Goal: Check status: Check status

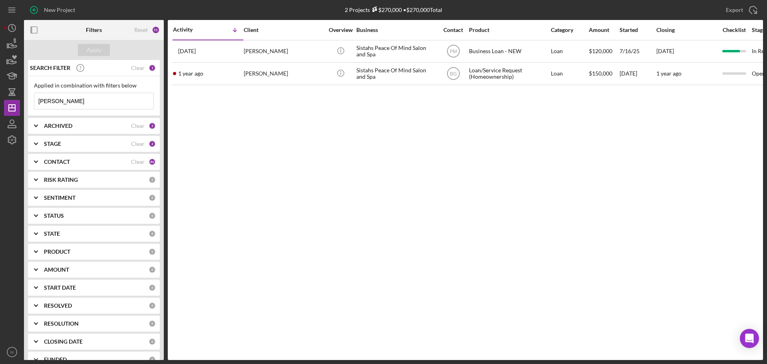
drag, startPoint x: 64, startPoint y: 105, endPoint x: 23, endPoint y: 102, distance: 41.3
click at [23, 102] on div "New Project 2 Projects $270,000 • $270,000 Total [PERSON_NAME] Export Icon/Expo…" at bounding box center [383, 180] width 759 height 360
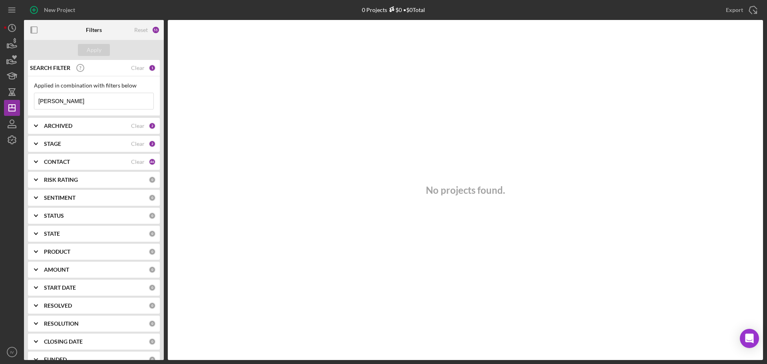
drag, startPoint x: 67, startPoint y: 101, endPoint x: 32, endPoint y: 101, distance: 34.3
click at [32, 101] on div "Applied in combination with filters below [PERSON_NAME] Icon/Menu Close" at bounding box center [94, 96] width 132 height 40
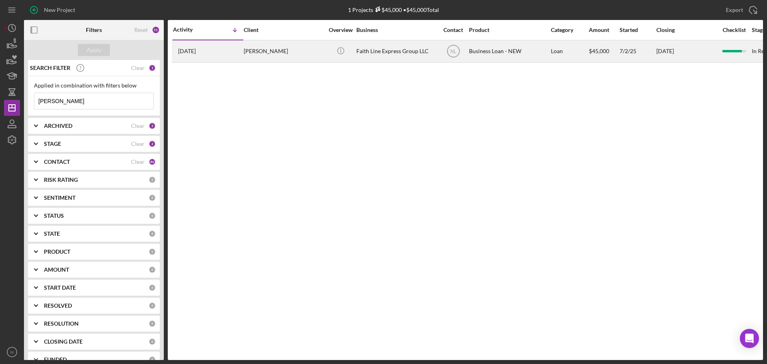
type input "[PERSON_NAME]"
click at [249, 52] on div "[PERSON_NAME]" at bounding box center [284, 51] width 80 height 21
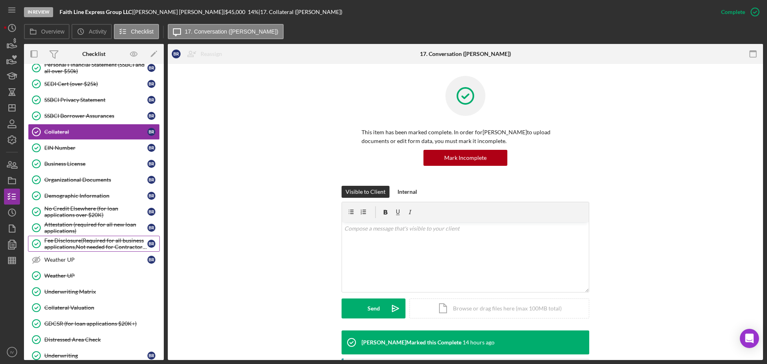
scroll to position [271, 0]
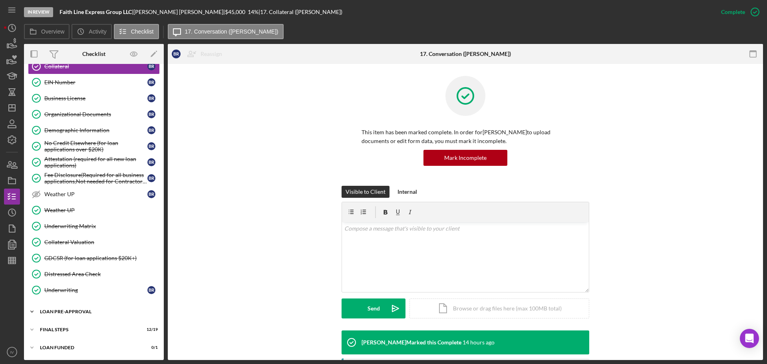
click at [70, 309] on div "LOAN PRE-APPROVAL" at bounding box center [97, 311] width 114 height 5
click at [69, 326] on div "Loan Approval" at bounding box center [101, 328] width 115 height 6
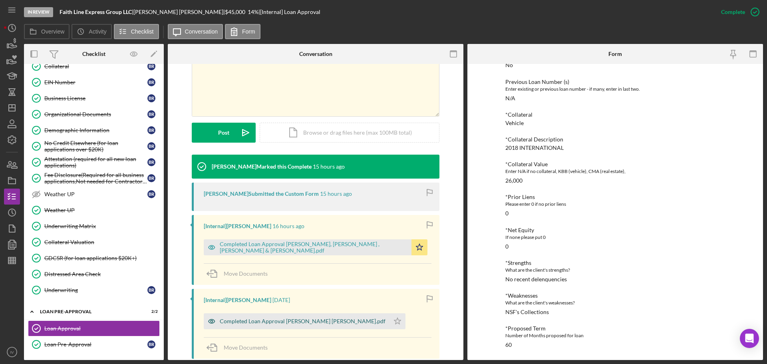
scroll to position [200, 0]
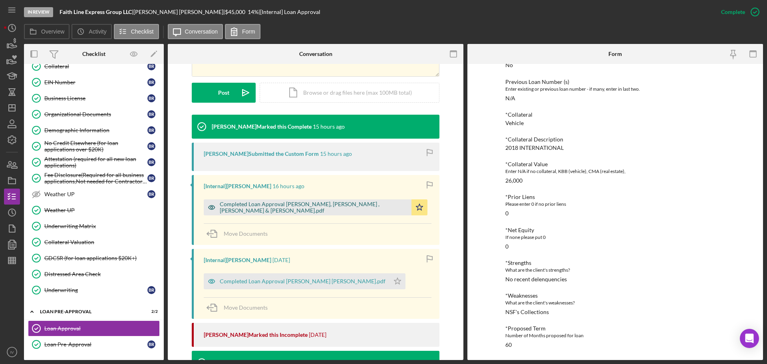
click at [257, 204] on div "Completed Loan Approval [PERSON_NAME], [PERSON_NAME] , [PERSON_NAME] & [PERSON_…" at bounding box center [314, 207] width 188 height 13
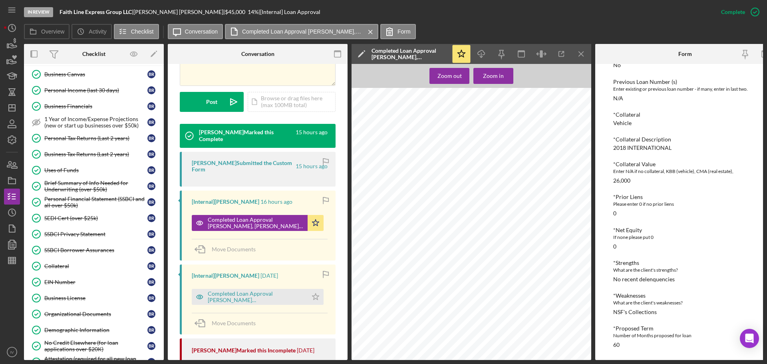
scroll to position [0, 0]
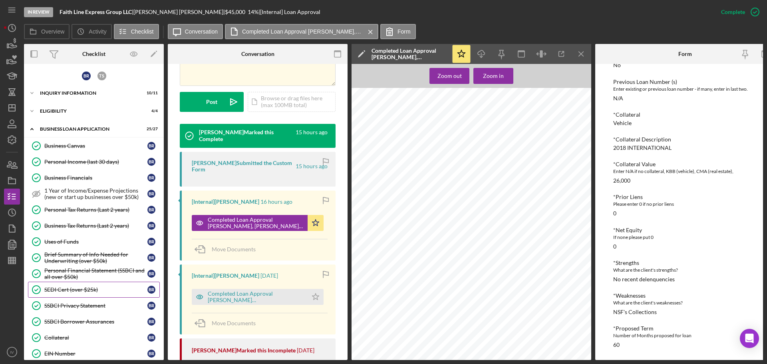
click at [64, 289] on div "SEDI Cert (over $25k)" at bounding box center [95, 289] width 103 height 6
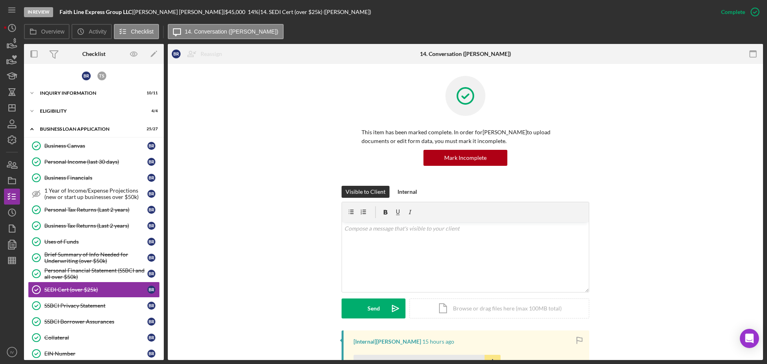
scroll to position [200, 0]
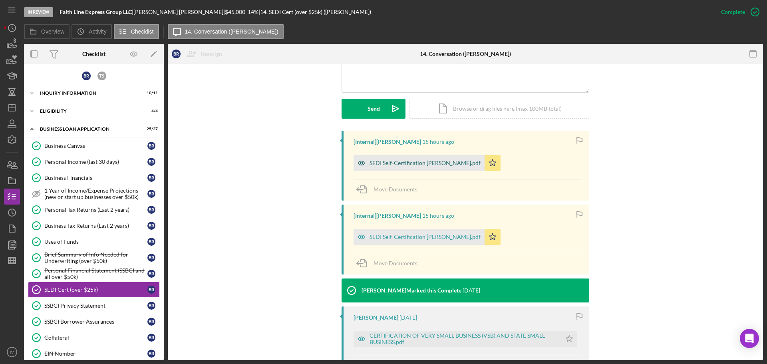
click at [415, 161] on div "SEDI Self-Certification [PERSON_NAME].pdf" at bounding box center [424, 163] width 111 height 6
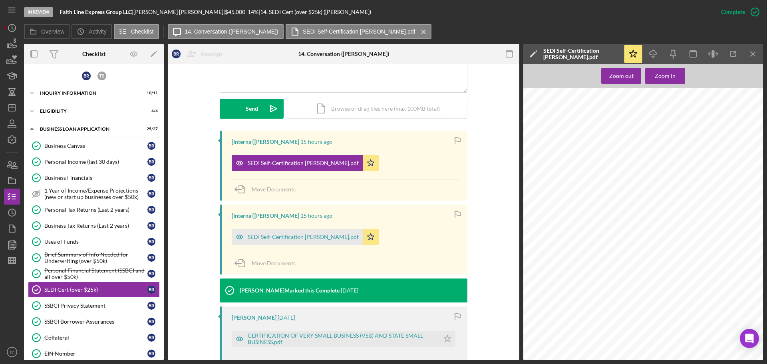
scroll to position [359, 0]
click at [272, 236] on div "SEDI Self-Certification [PERSON_NAME].pdf" at bounding box center [303, 237] width 111 height 6
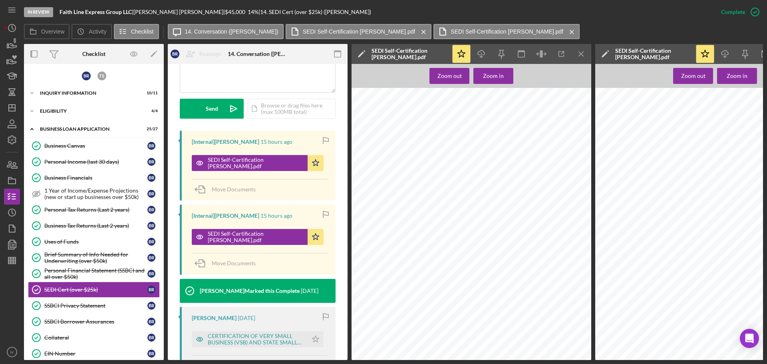
scroll to position [320, 0]
click at [70, 308] on div "SSBCI Privacy Statement" at bounding box center [95, 305] width 103 height 6
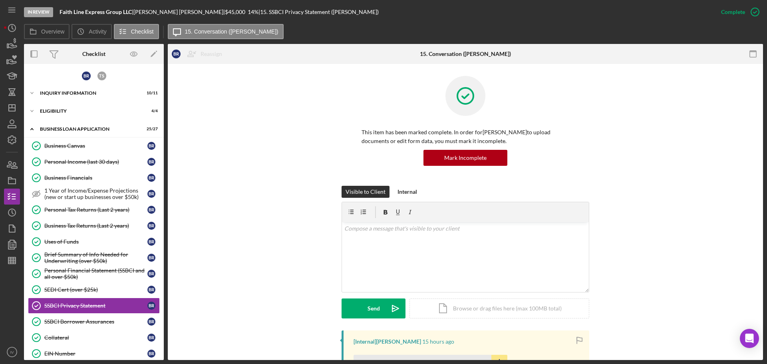
scroll to position [160, 0]
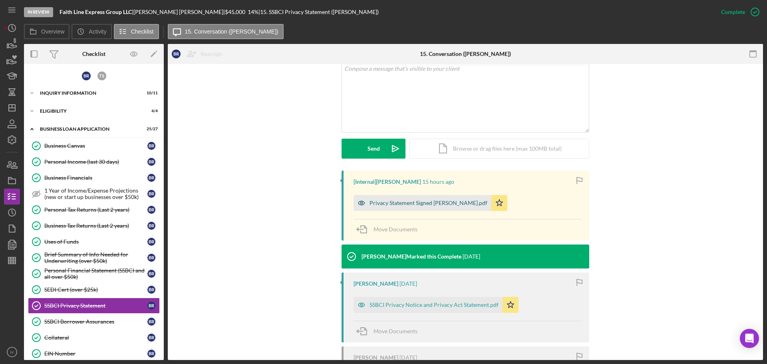
click at [410, 202] on div "Privacy Statement Signed [PERSON_NAME].pdf" at bounding box center [428, 203] width 118 height 6
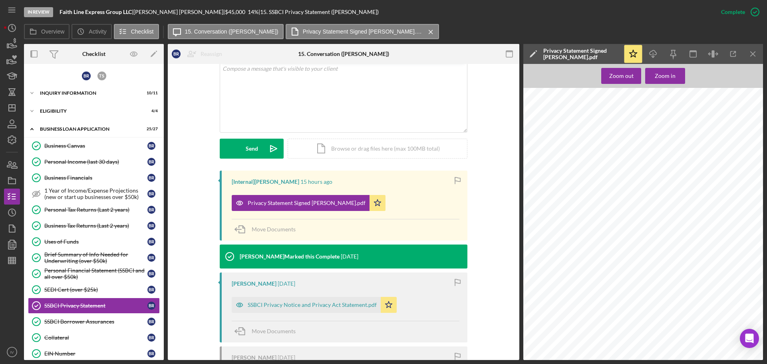
scroll to position [50, 0]
click at [293, 309] on div "SSBCI Privacy Notice and Privacy Act Statement.pdf" at bounding box center [306, 305] width 149 height 16
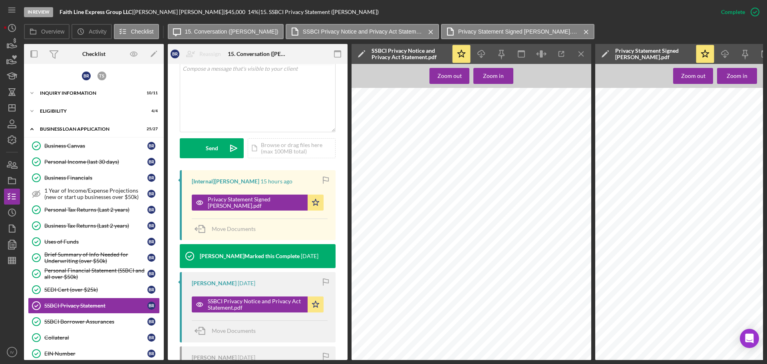
scroll to position [519, 0]
click at [59, 324] on div "SSBCI Borrower Assurances" at bounding box center [95, 321] width 103 height 6
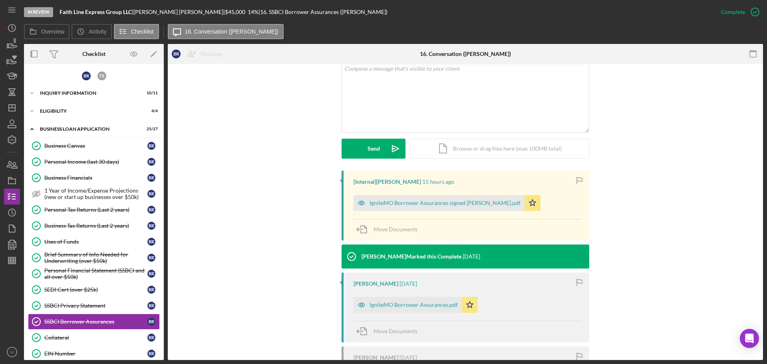
scroll to position [240, 0]
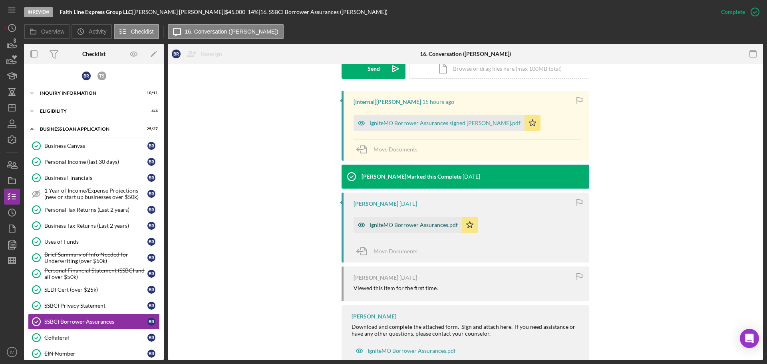
click at [375, 221] on div "IgniteMO Borrower Assurances.pdf" at bounding box center [407, 225] width 108 height 16
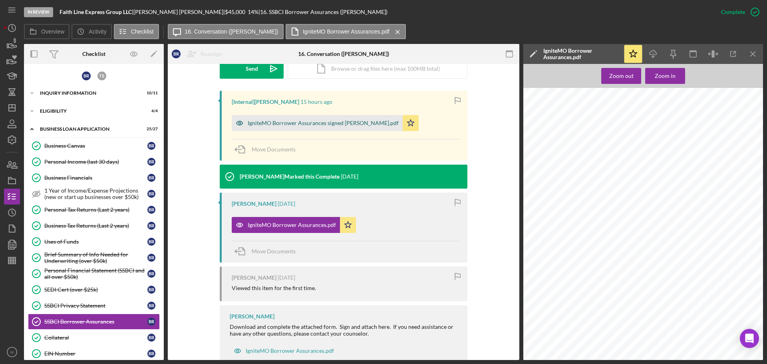
click at [299, 126] on div "IgniteMO Borrower Assurances signed [PERSON_NAME].pdf" at bounding box center [323, 123] width 151 height 6
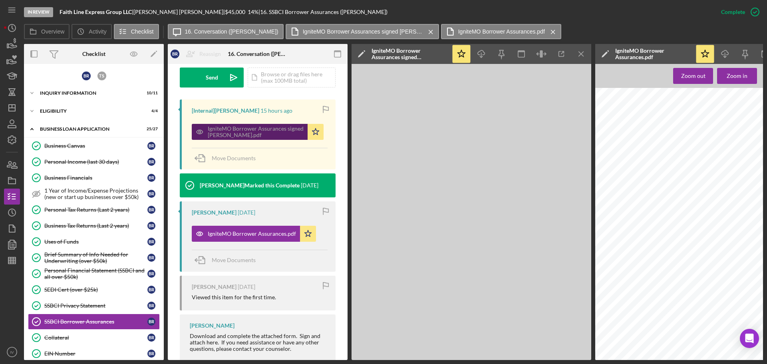
scroll to position [248, 0]
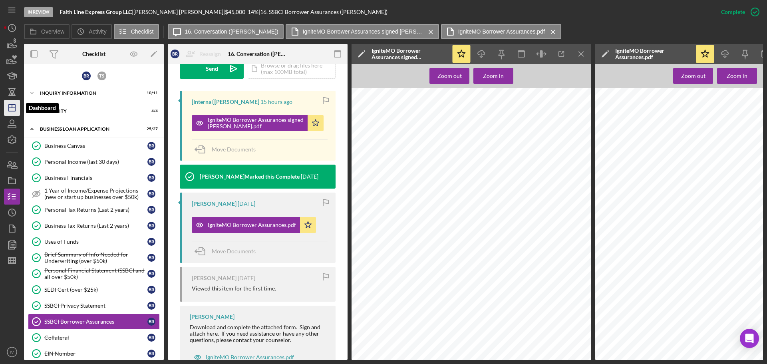
click at [14, 105] on polygon "button" at bounding box center [12, 108] width 6 height 6
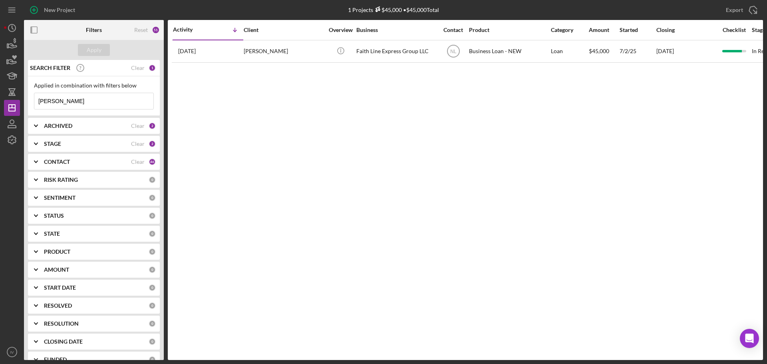
drag, startPoint x: 67, startPoint y: 101, endPoint x: 21, endPoint y: 98, distance: 46.0
click at [21, 98] on div "New Project 1 Projects $45,000 • $45,000 Total britney Export Icon/Export Filte…" at bounding box center [383, 180] width 759 height 360
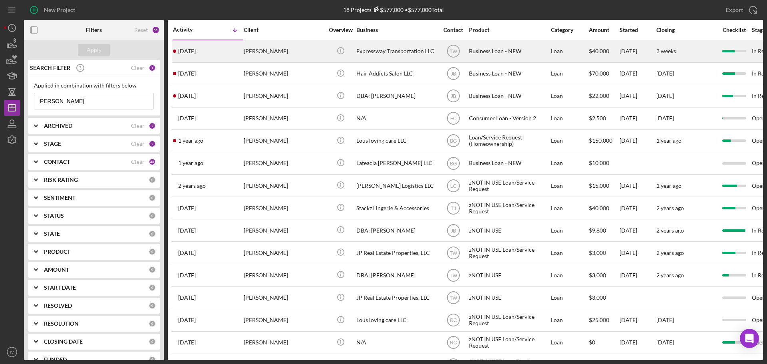
type input "[PERSON_NAME]"
click at [269, 50] on div "[PERSON_NAME]" at bounding box center [284, 51] width 80 height 21
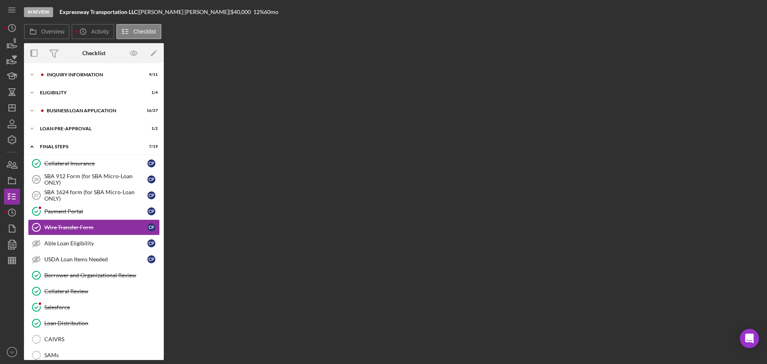
scroll to position [16, 0]
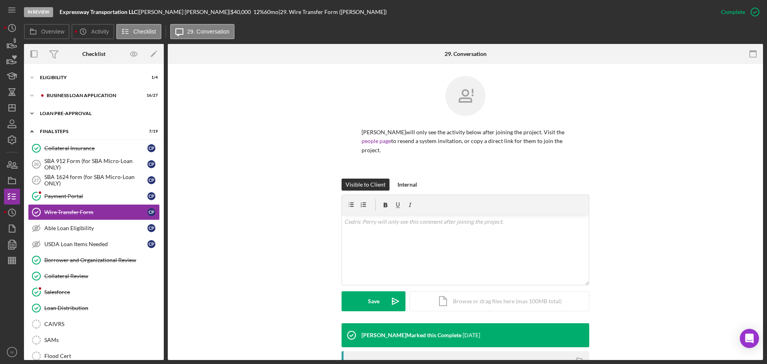
click at [56, 112] on div "LOAN PRE-APPROVAL" at bounding box center [97, 113] width 114 height 5
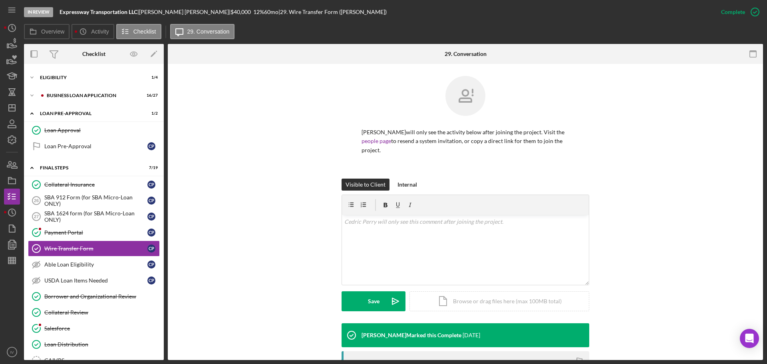
click at [40, 363] on html "In Review Expressway Transportation LLC | [PERSON_NAME] | $40,000 $40,000 12 % …" at bounding box center [383, 182] width 767 height 364
click at [76, 95] on div "BUSINESS LOAN APPLICATION" at bounding box center [100, 95] width 107 height 5
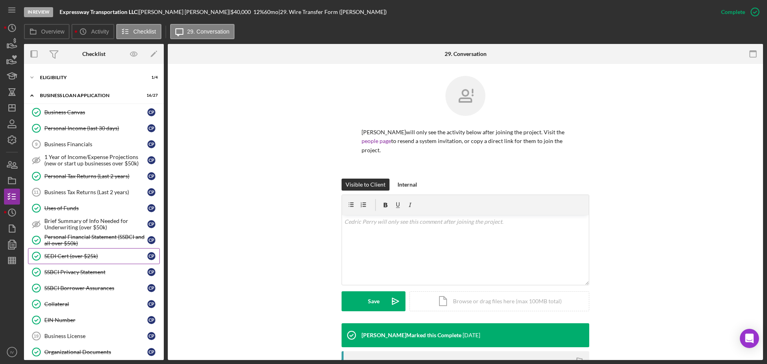
click at [77, 258] on div "SEDI Cert (over $25k)" at bounding box center [95, 256] width 103 height 6
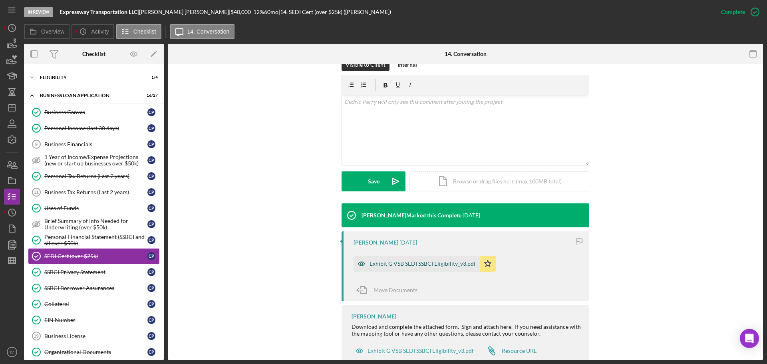
click at [395, 256] on div "Exhibit G VSB SEDI SSBCI Eligibility_v3.pdf" at bounding box center [416, 264] width 126 height 16
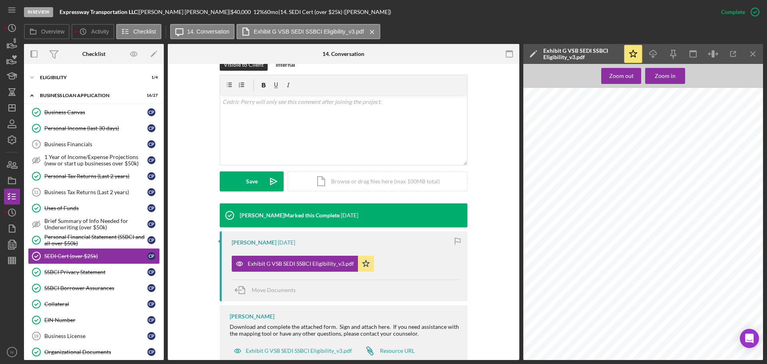
scroll to position [320, 0]
click at [65, 274] on div "SSBCI Privacy Statement" at bounding box center [95, 272] width 103 height 6
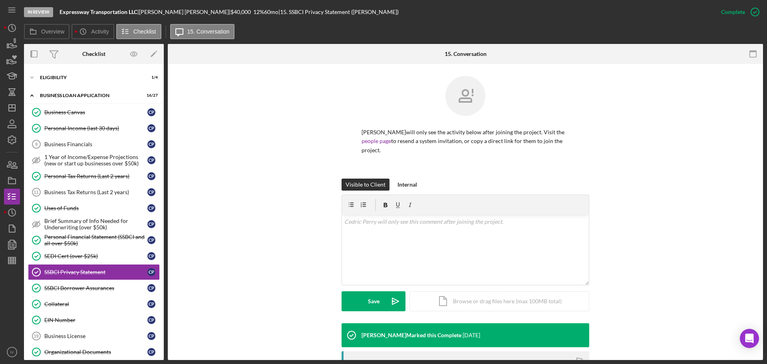
scroll to position [127, 0]
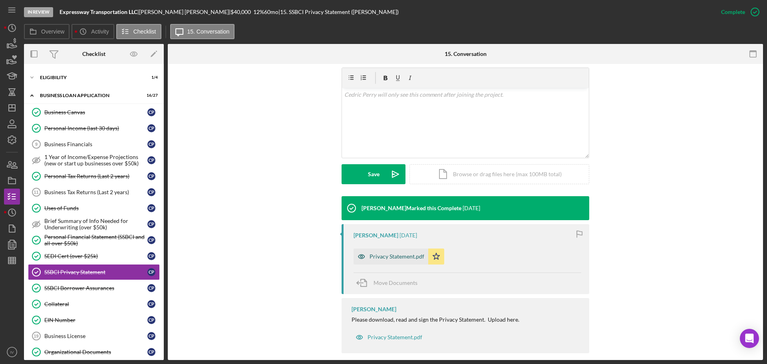
click at [390, 253] on div "Privacy Statement.pdf" at bounding box center [396, 256] width 55 height 6
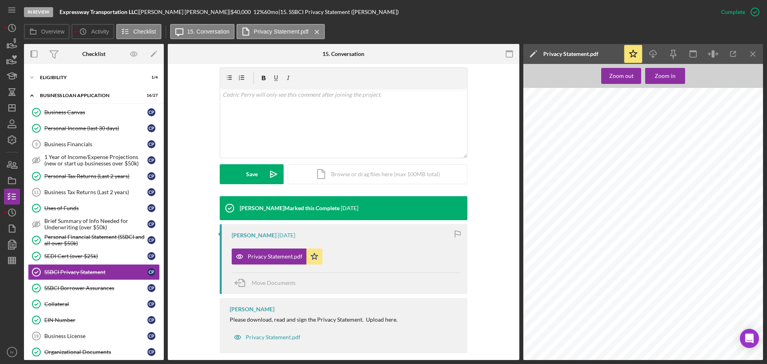
scroll to position [50, 0]
click at [61, 286] on div "SSBCI Borrower Assurances" at bounding box center [95, 288] width 103 height 6
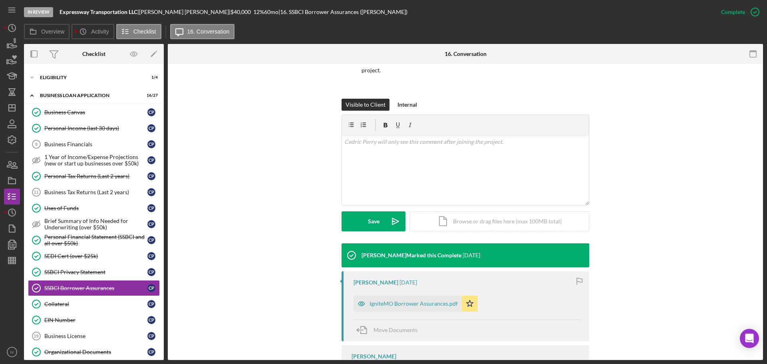
scroll to position [120, 0]
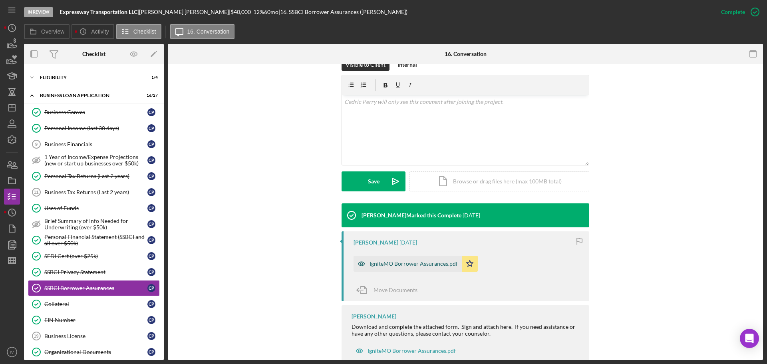
click at [416, 260] on div "IgniteMO Borrower Assurances.pdf" at bounding box center [413, 263] width 88 height 6
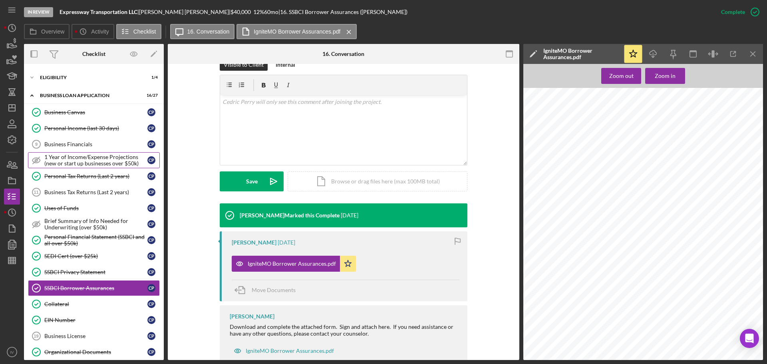
scroll to position [0, 0]
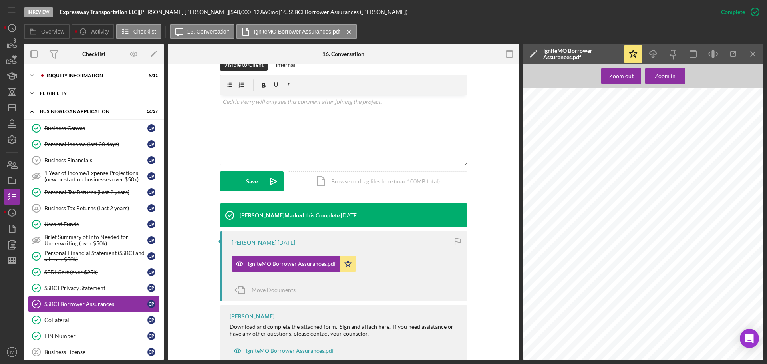
click at [44, 89] on div "Icon/Expander ELIGIBILITY 1 / 4" at bounding box center [94, 93] width 140 height 16
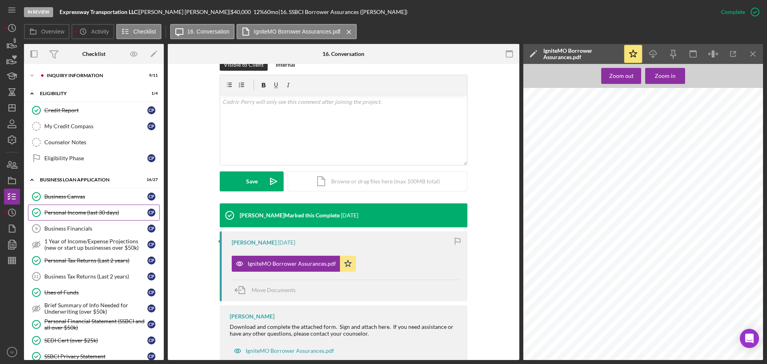
click at [65, 212] on div "Personal Income (last 30 days)" at bounding box center [95, 212] width 103 height 6
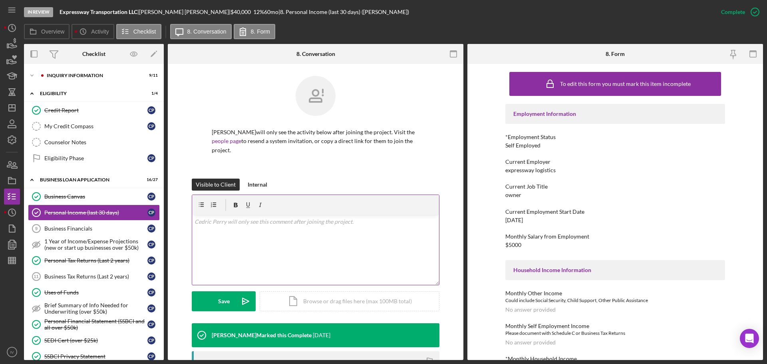
scroll to position [120, 0]
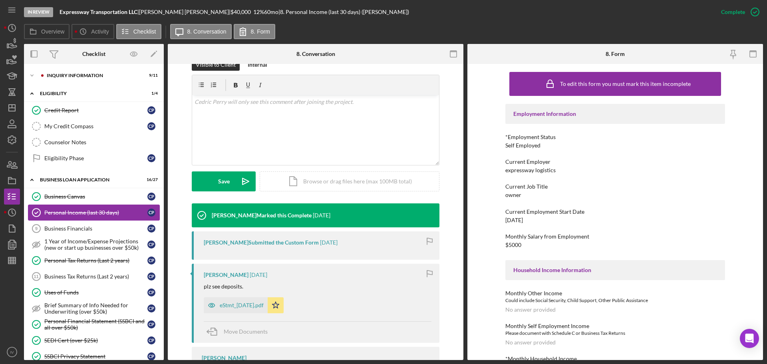
click at [81, 212] on div "Personal Income (last 30 days)" at bounding box center [95, 212] width 103 height 6
click at [75, 264] on link "Personal Tax Returns (Last 2 years) Personal Tax Returns (Last 2 years) C P" at bounding box center [94, 260] width 132 height 16
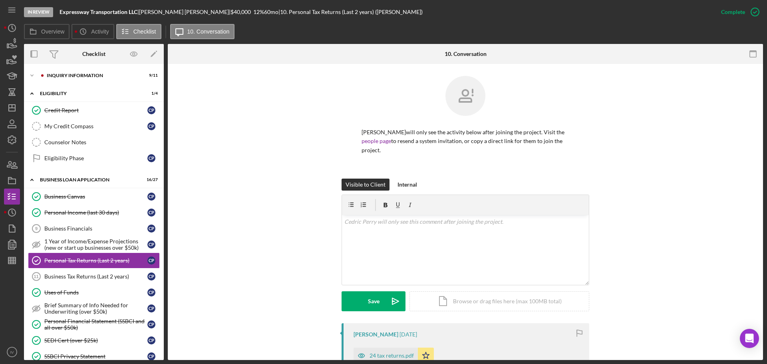
scroll to position [160, 0]
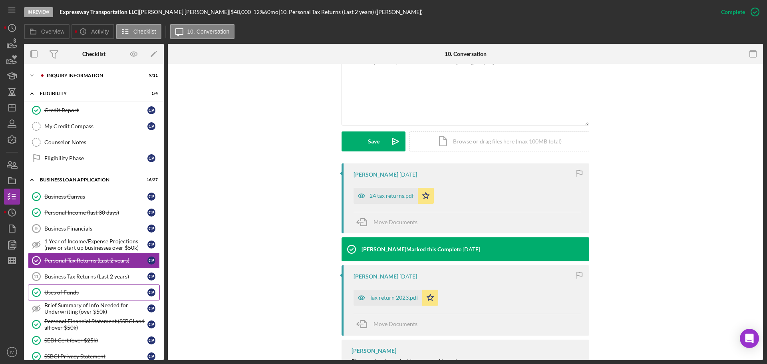
click at [61, 293] on div "Uses of Funds" at bounding box center [95, 292] width 103 height 6
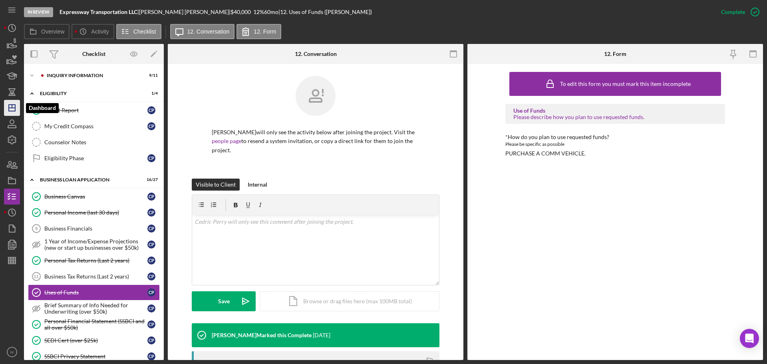
click at [10, 112] on icon "Icon/Dashboard" at bounding box center [12, 108] width 20 height 20
